Goal: Transaction & Acquisition: Purchase product/service

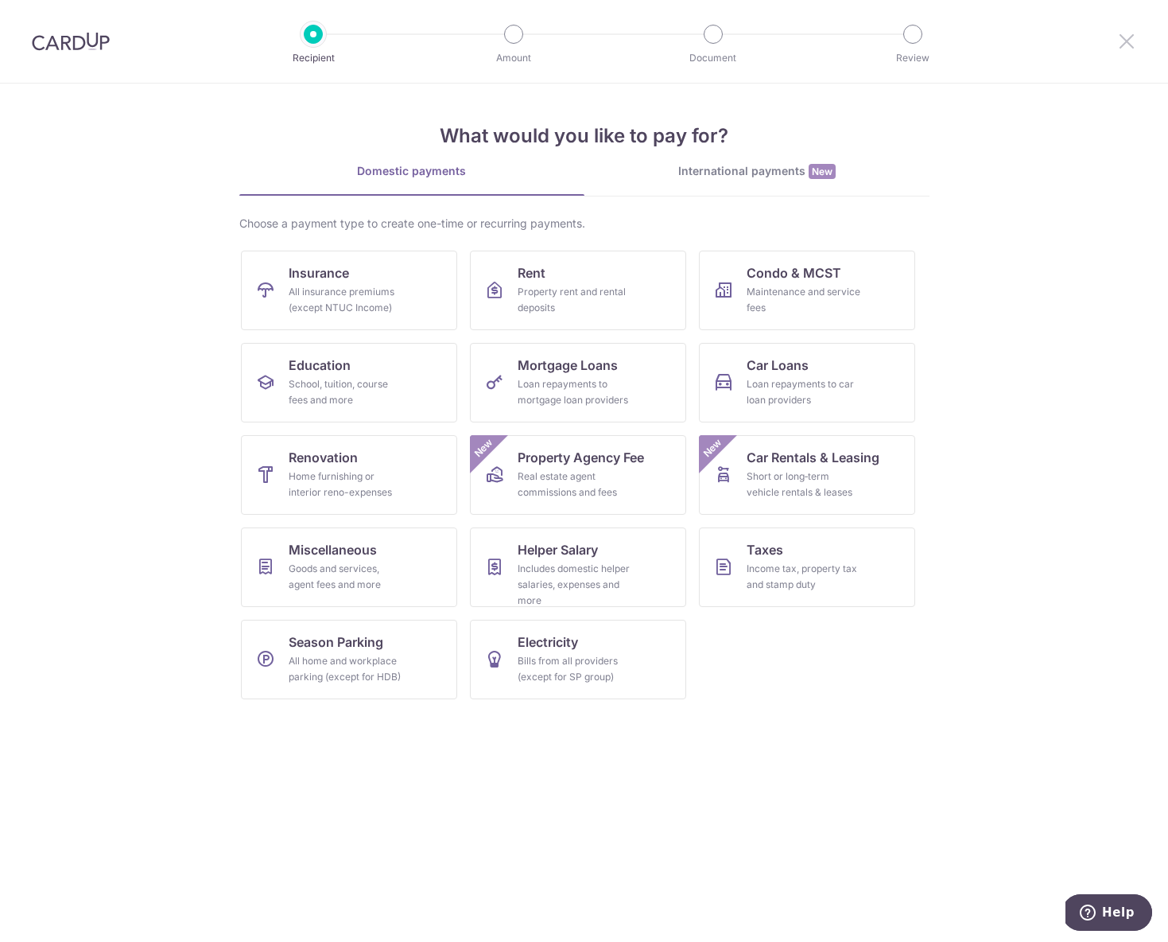
click at [1129, 37] on icon at bounding box center [1126, 41] width 19 height 20
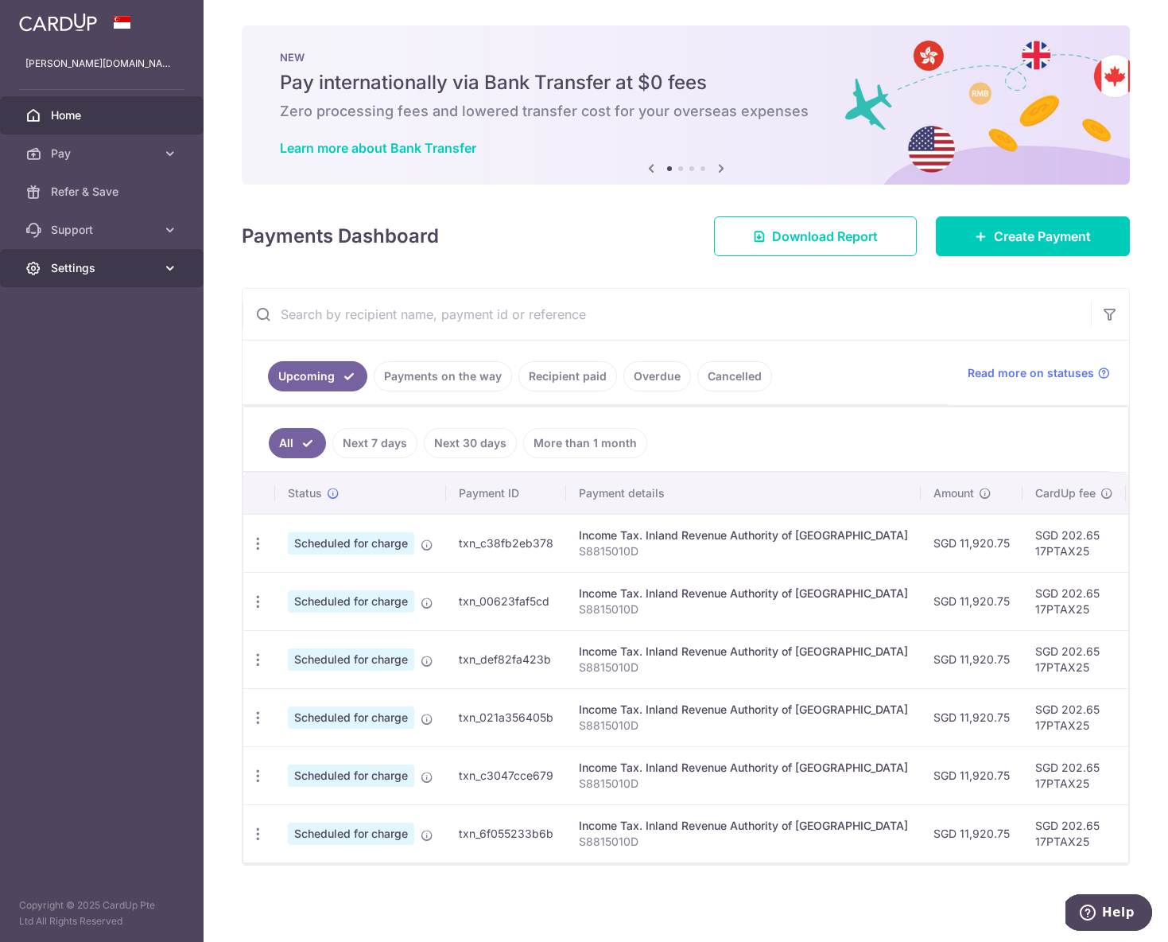
click at [126, 272] on span "Settings" at bounding box center [103, 268] width 105 height 16
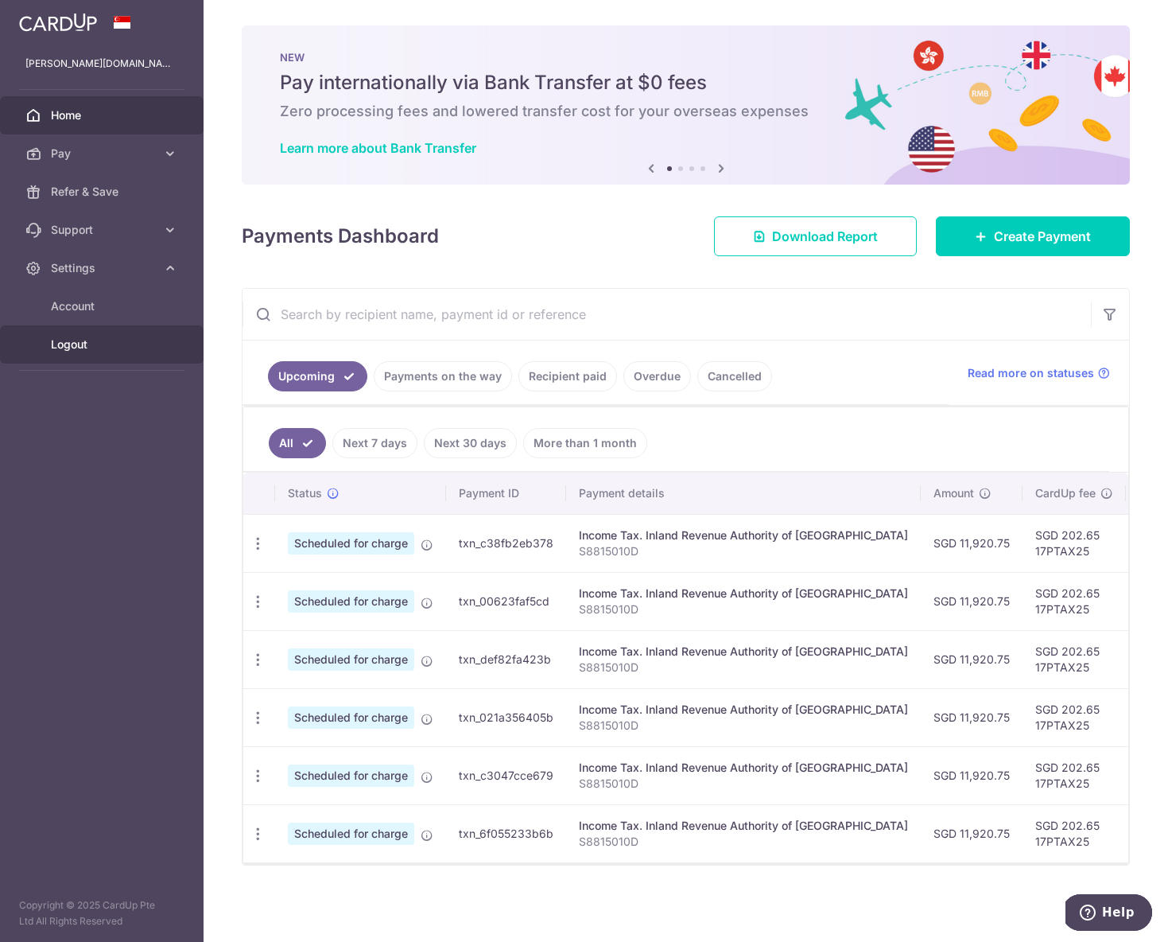
click at [82, 356] on link "Logout" at bounding box center [102, 344] width 204 height 38
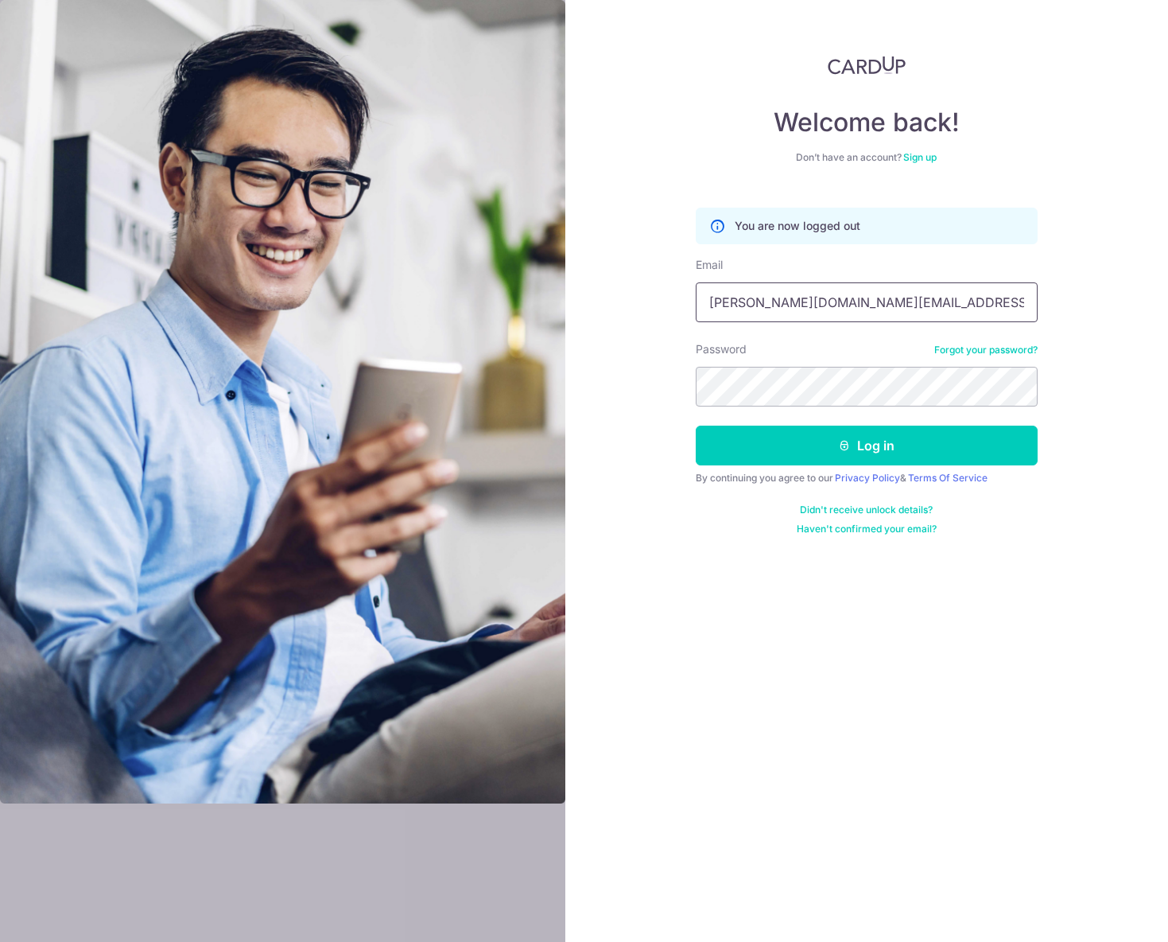
click at [771, 313] on input "rex.ong@live.com" at bounding box center [867, 302] width 342 height 40
type input "admin@sinhongpoh.com"
click at [778, 456] on button "Log in" at bounding box center [867, 445] width 342 height 40
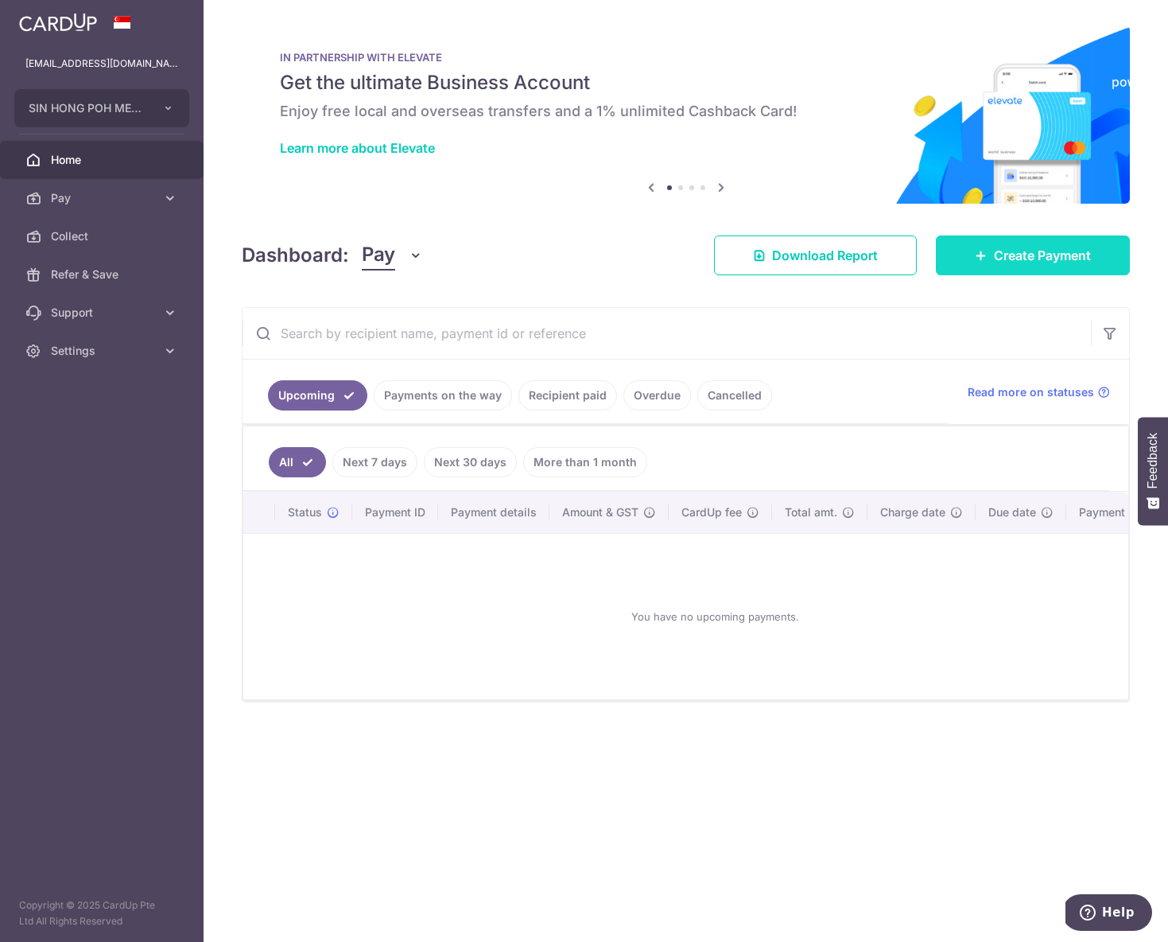
click at [1034, 248] on span "Create Payment" at bounding box center [1042, 255] width 97 height 19
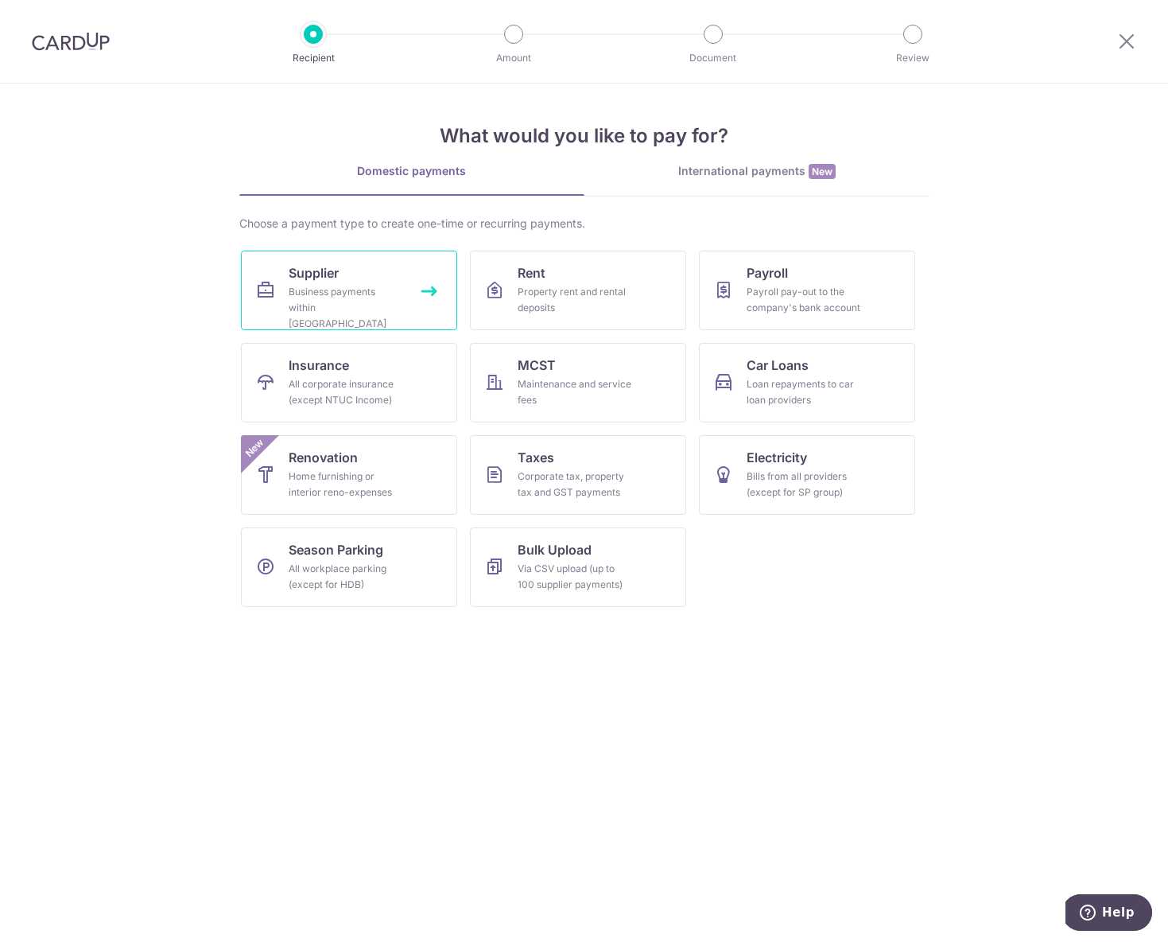
click at [346, 290] on div "Business payments within Singapore" at bounding box center [346, 308] width 115 height 48
